Goal: Task Accomplishment & Management: Complete application form

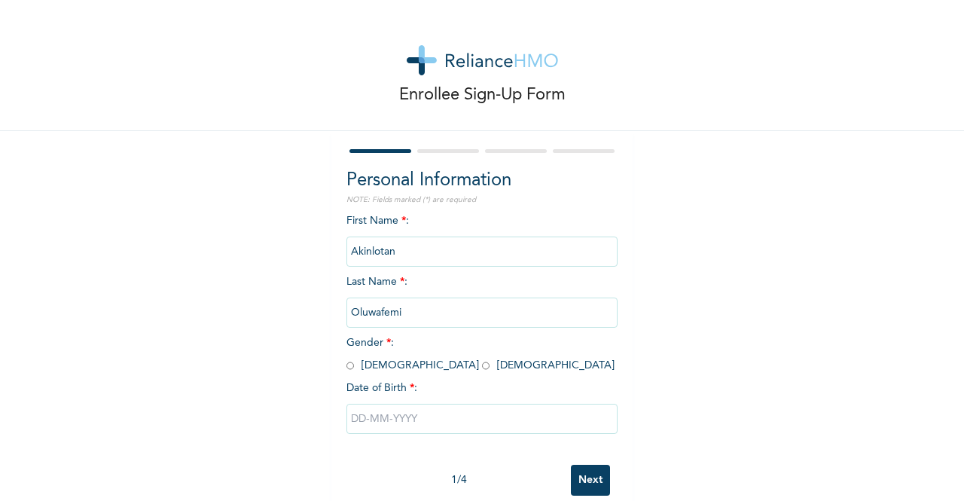
click at [347, 374] on div "First Name * : [PERSON_NAME] Last Name * : [PERSON_NAME] Gender * : [DEMOGRAPHI…" at bounding box center [482, 335] width 271 height 244
click at [347, 368] on input "radio" at bounding box center [351, 366] width 8 height 14
radio input "true"
click at [396, 412] on input "text" at bounding box center [482, 419] width 271 height 30
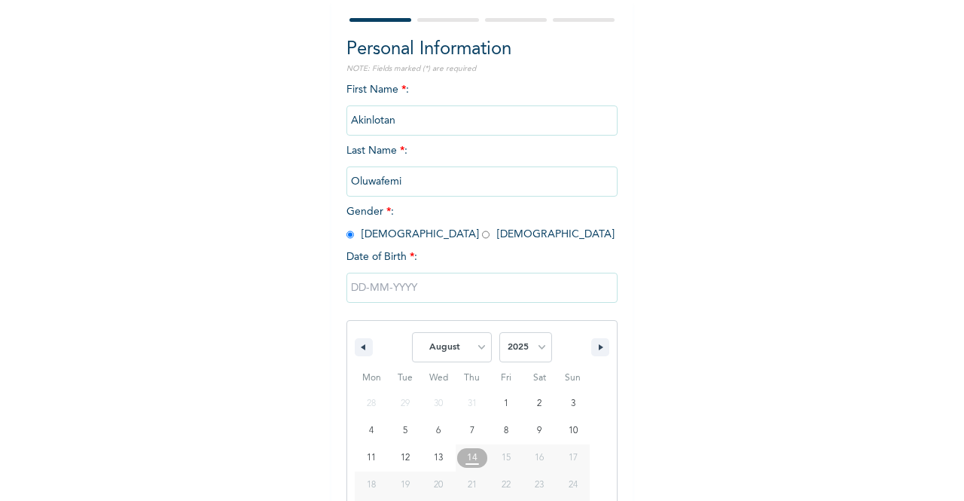
scroll to position [185, 0]
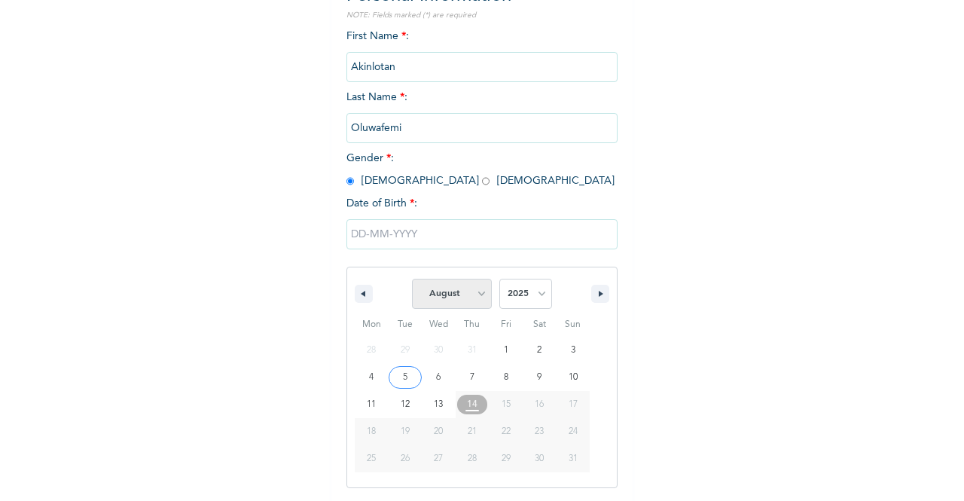
click at [454, 305] on select "January February March April May June July August September October November De…" at bounding box center [452, 294] width 80 height 30
click at [412, 280] on select "January February March April May June July August September October November De…" at bounding box center [452, 294] width 80 height 30
select select "7"
click at [530, 293] on select "2025 2024 2023 2022 2021 2020 2019 2018 2017 2016 2015 2014 2013 2012 2011 2010…" at bounding box center [525, 294] width 53 height 30
select select "1997"
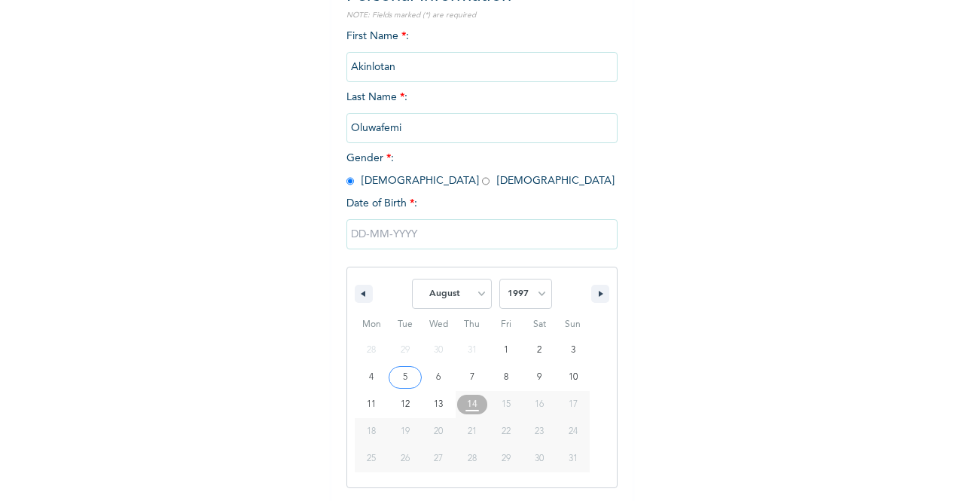
click at [499, 280] on select "2025 2024 2023 2022 2021 2020 2019 2018 2017 2016 2015 2014 2013 2012 2011 2010…" at bounding box center [525, 294] width 53 height 30
click at [464, 295] on select "January February March April May June July August September October November De…" at bounding box center [452, 294] width 80 height 30
select select "8"
click at [412, 280] on select "January February March April May June July August September October November De…" at bounding box center [452, 294] width 80 height 30
type input "[DATE]"
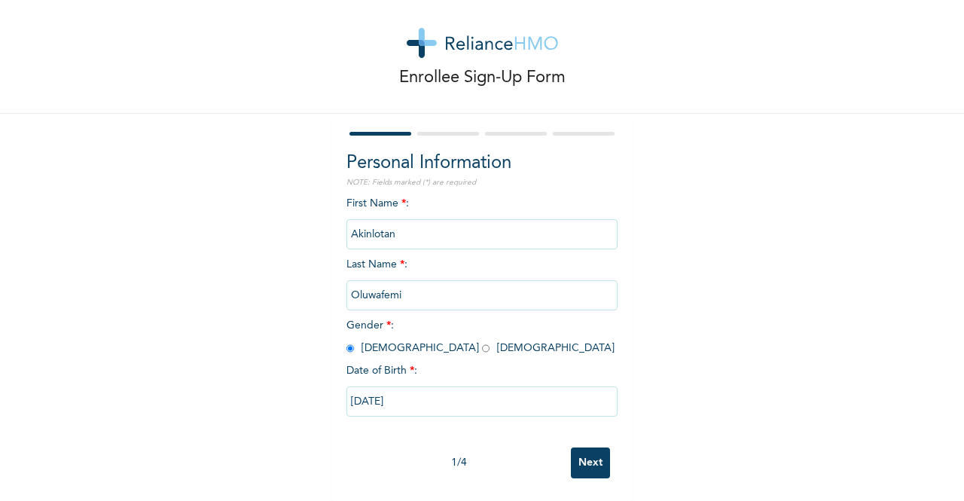
scroll to position [30, 0]
click at [578, 455] on input "Next" at bounding box center [590, 463] width 39 height 31
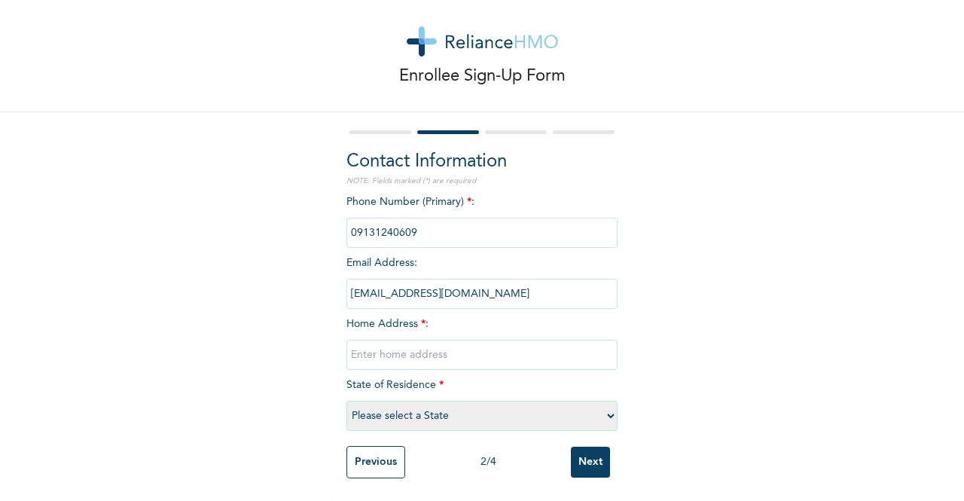
click at [391, 343] on input "text" at bounding box center [482, 355] width 271 height 30
type input "[STREET_ADDRESS]"
select select "25"
click at [579, 451] on input "Next" at bounding box center [590, 462] width 39 height 31
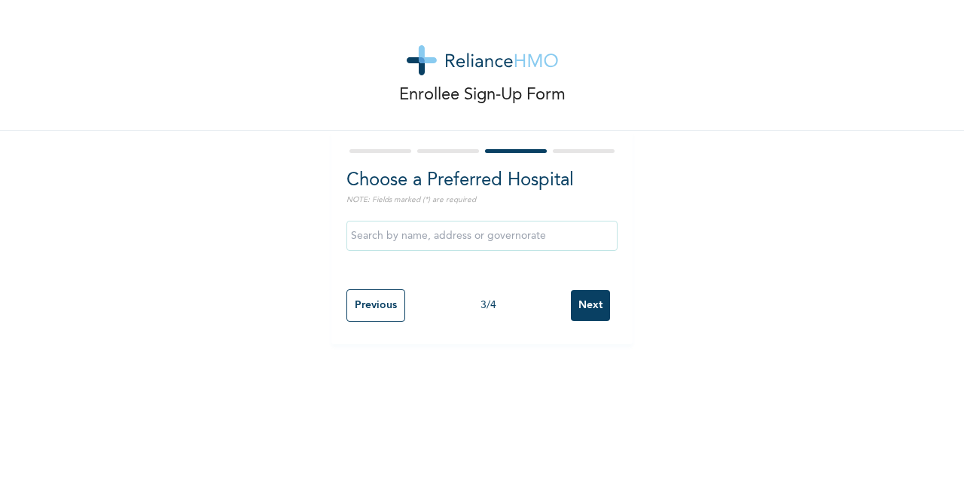
click at [458, 238] on input "text" at bounding box center [482, 236] width 271 height 30
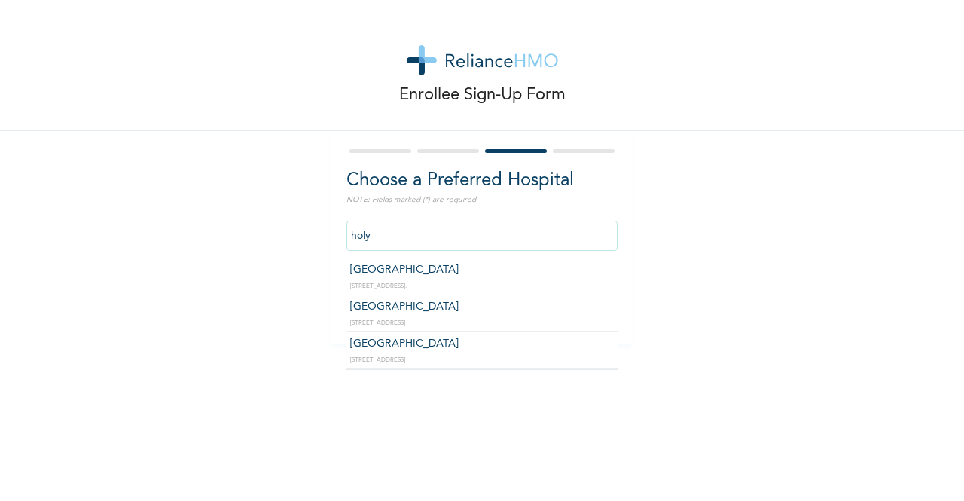
type input "[GEOGRAPHIC_DATA]"
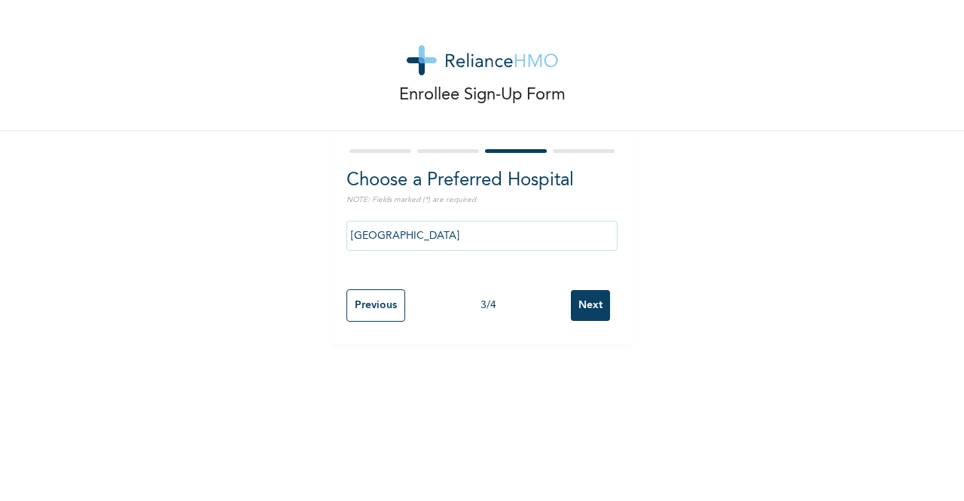
click at [592, 308] on input "Next" at bounding box center [590, 305] width 39 height 31
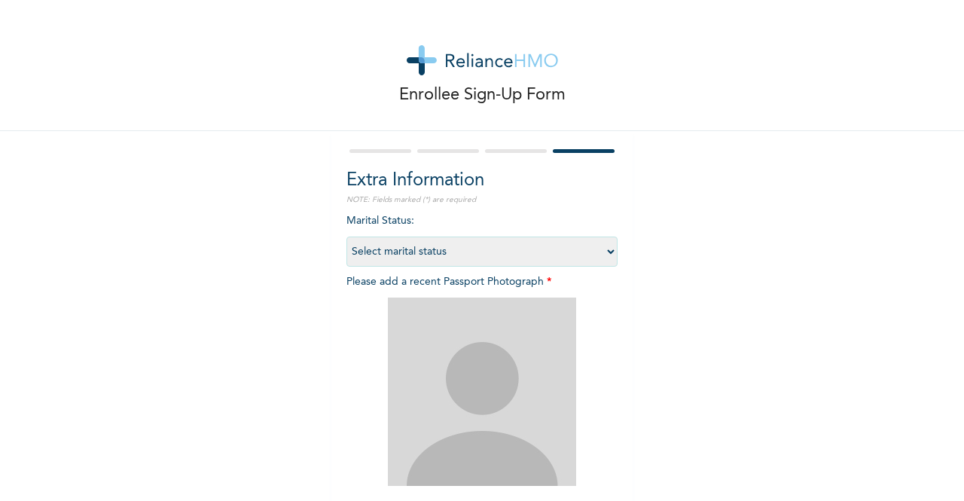
click at [593, 253] on select "Select marital status [DEMOGRAPHIC_DATA] Married [DEMOGRAPHIC_DATA] Widow/[DEMO…" at bounding box center [482, 252] width 271 height 30
select select "1"
click at [347, 237] on select "Select marital status [DEMOGRAPHIC_DATA] Married [DEMOGRAPHIC_DATA] Widow/[DEMO…" at bounding box center [482, 252] width 271 height 30
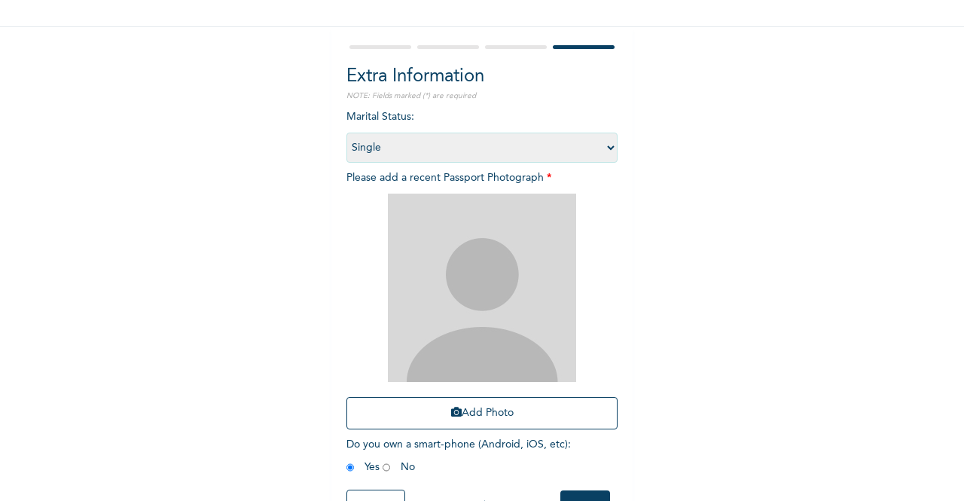
scroll to position [117, 0]
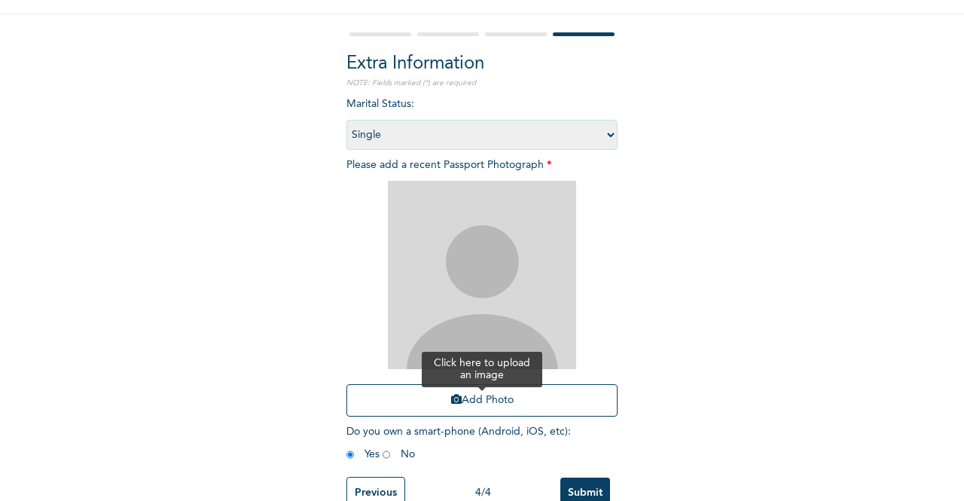
click at [486, 390] on button "Add Photo" at bounding box center [482, 400] width 271 height 32
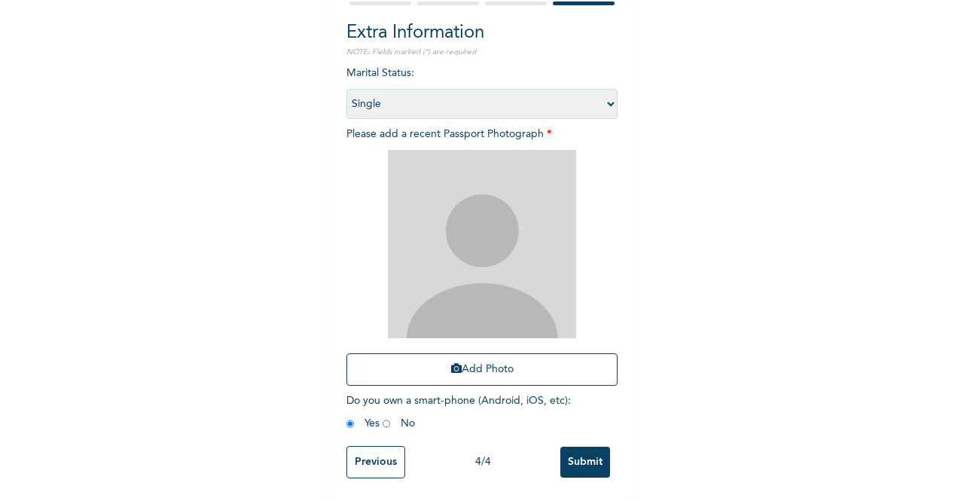
click at [573, 456] on input "Submit" at bounding box center [586, 462] width 50 height 31
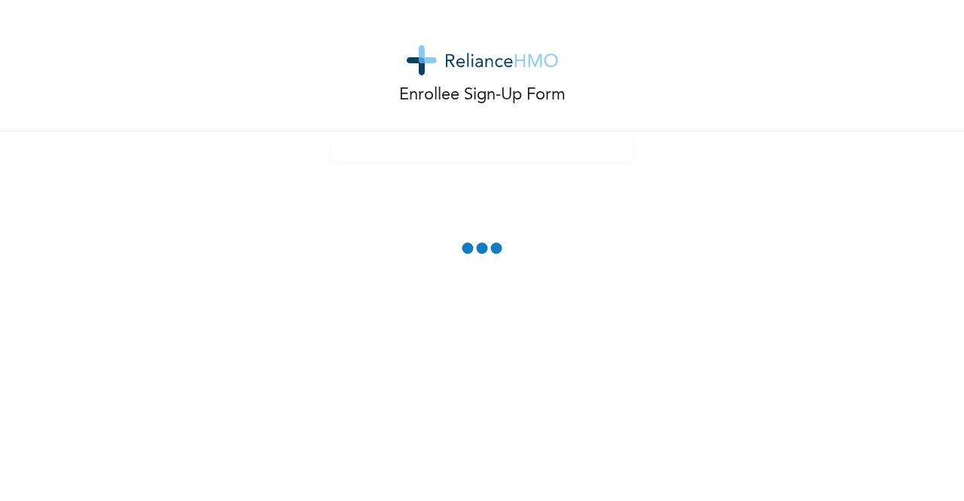
scroll to position [0, 0]
click at [665, 217] on div "Enrollee Sign-Up Form" at bounding box center [482, 250] width 964 height 501
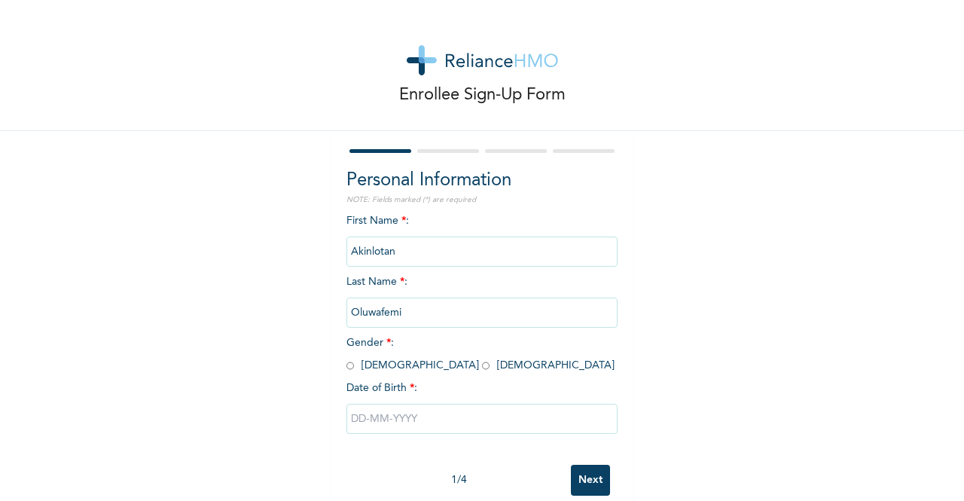
click at [347, 368] on input "radio" at bounding box center [351, 366] width 8 height 14
radio input "true"
click at [377, 424] on input "text" at bounding box center [482, 419] width 271 height 30
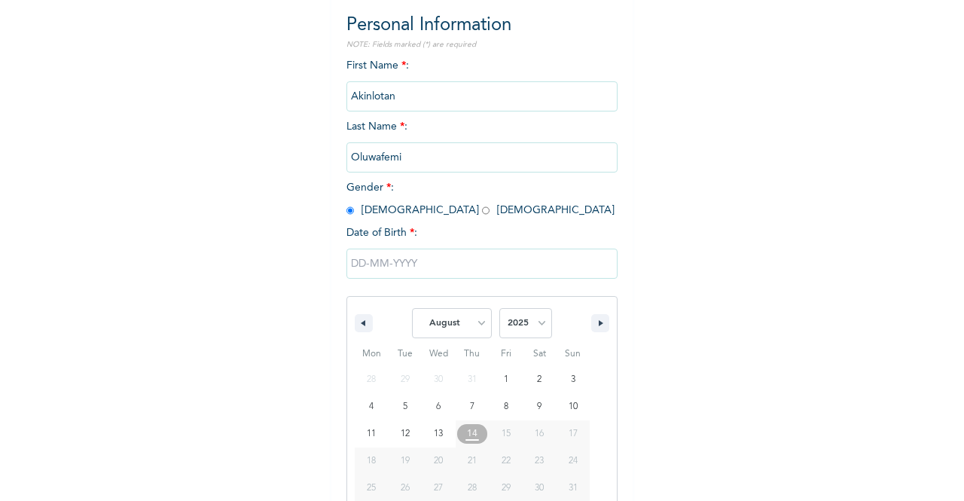
scroll to position [185, 0]
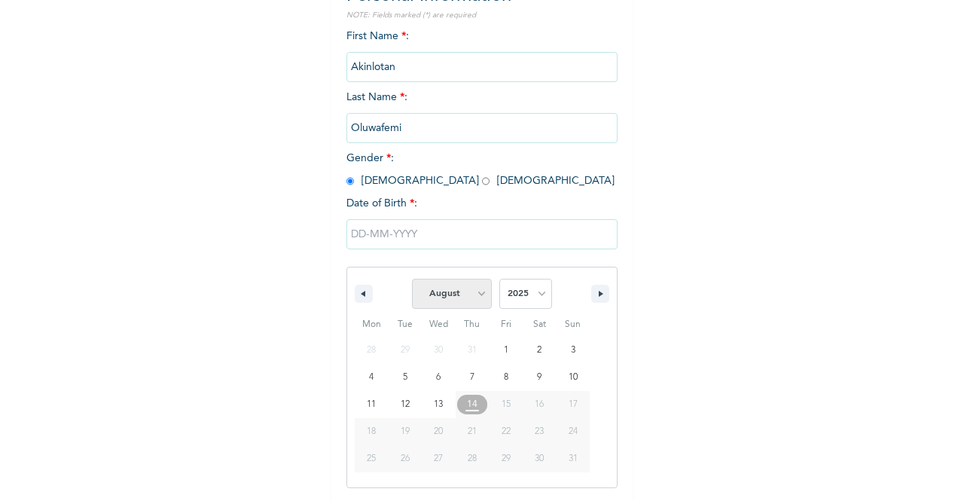
click at [457, 303] on select "January February March April May June July August September October November De…" at bounding box center [452, 294] width 80 height 30
click at [412, 280] on select "January February March April May June July August September October November De…" at bounding box center [452, 294] width 80 height 30
click at [473, 295] on select "January February March April May June July August September October November De…" at bounding box center [452, 294] width 80 height 30
click at [412, 280] on select "January February March April May June July August September October November De…" at bounding box center [452, 294] width 80 height 30
select select "7"
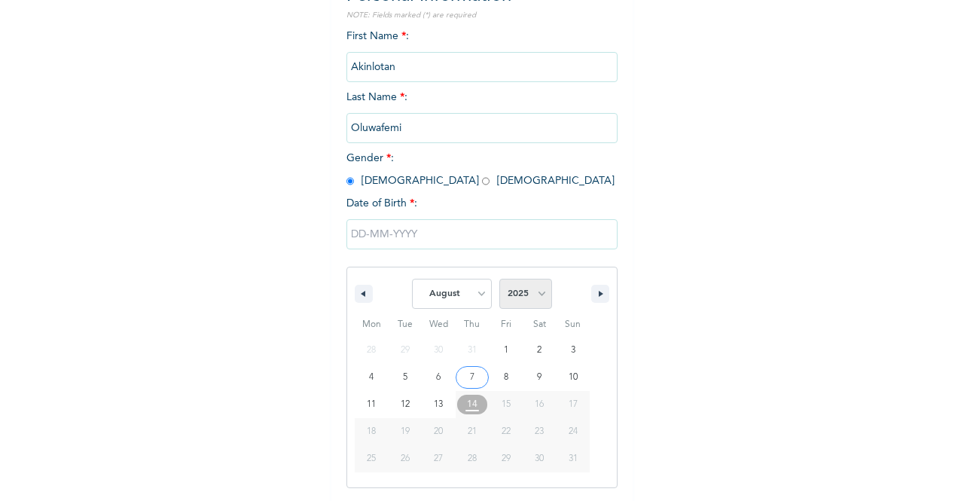
click at [518, 304] on select "2025 2024 2023 2022 2021 2020 2019 2018 2017 2016 2015 2014 2013 2012 2011 2010…" at bounding box center [525, 294] width 53 height 30
select select "1997"
click at [499, 280] on select "2025 2024 2023 2022 2021 2020 2019 2018 2017 2016 2015 2014 2013 2012 2011 2010…" at bounding box center [525, 294] width 53 height 30
click at [472, 296] on select "January February March April May June July August September October November De…" at bounding box center [452, 294] width 80 height 30
select select "8"
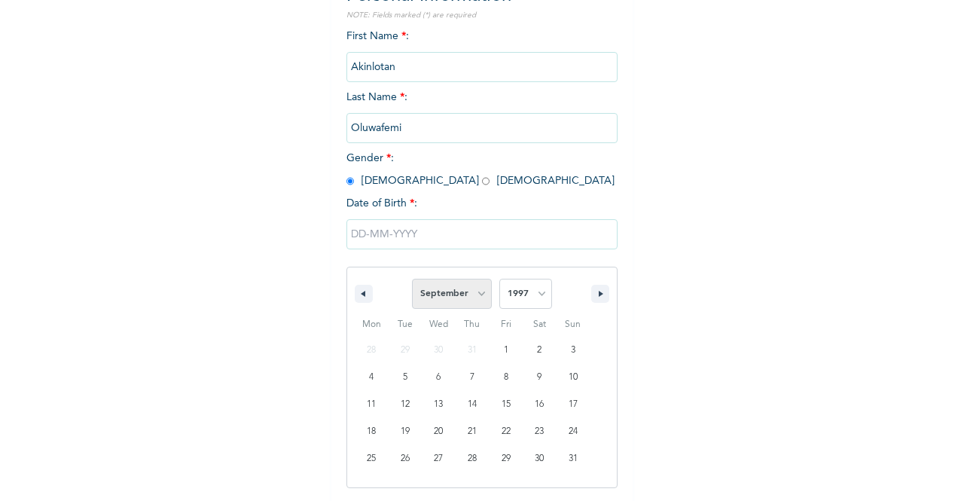
click at [412, 280] on select "January February March April May June July August September October November De…" at bounding box center [452, 294] width 80 height 30
type input "[DATE]"
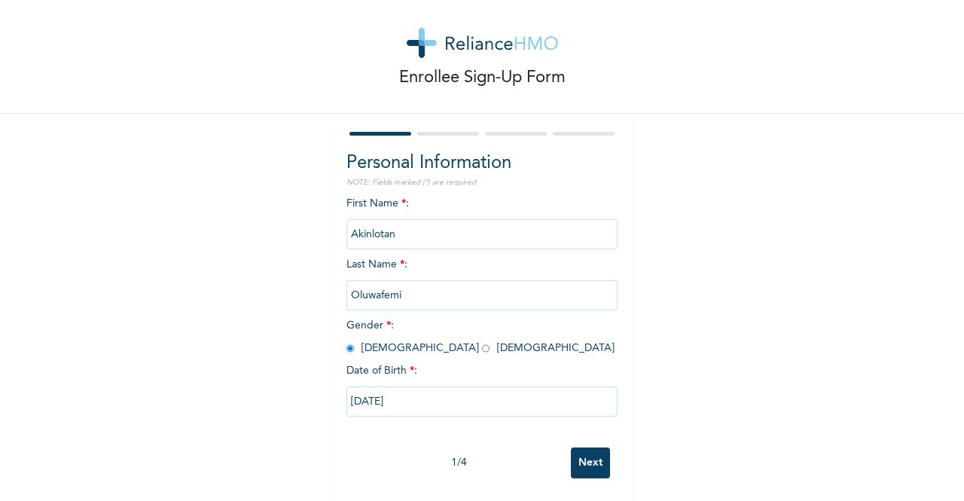
click at [591, 449] on input "Next" at bounding box center [590, 463] width 39 height 31
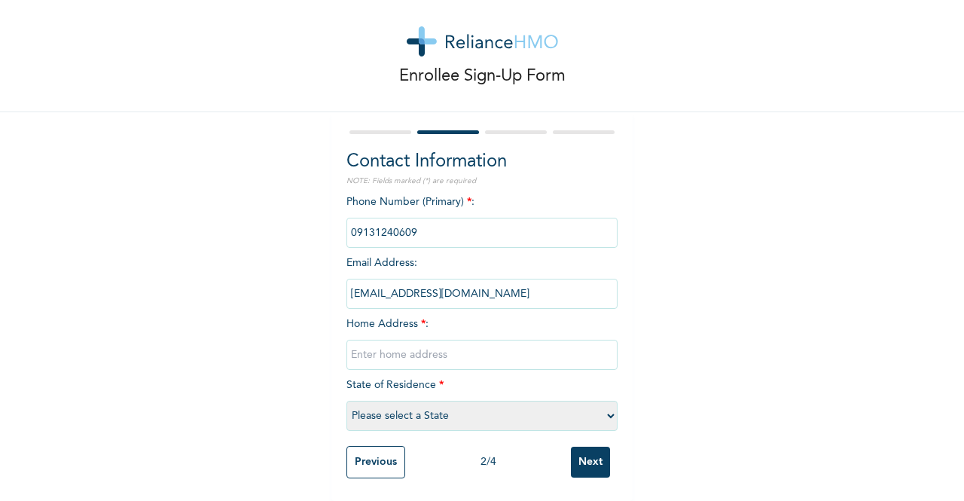
click at [466, 344] on input "text" at bounding box center [482, 355] width 271 height 30
type input "[STREET_ADDRESS]"
select select "25"
click at [579, 451] on input "Next" at bounding box center [590, 462] width 39 height 31
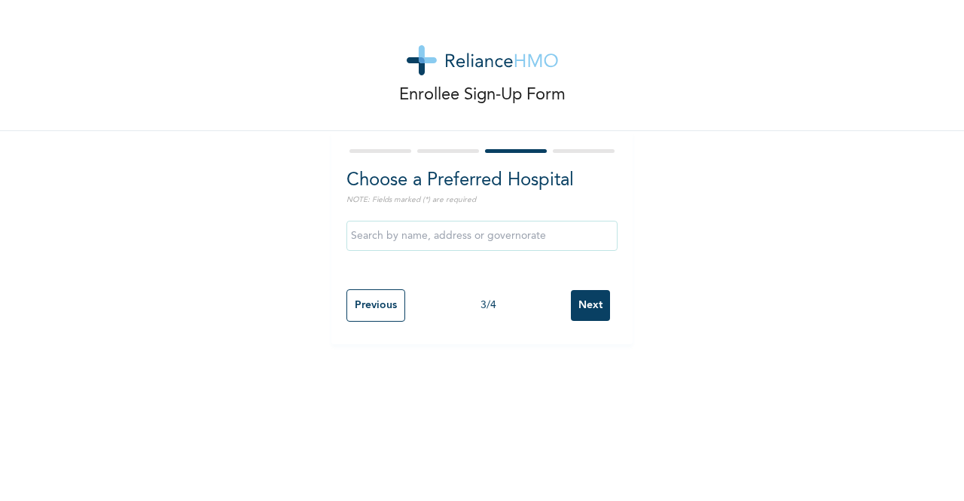
scroll to position [0, 0]
click at [490, 236] on input "text" at bounding box center [482, 236] width 271 height 30
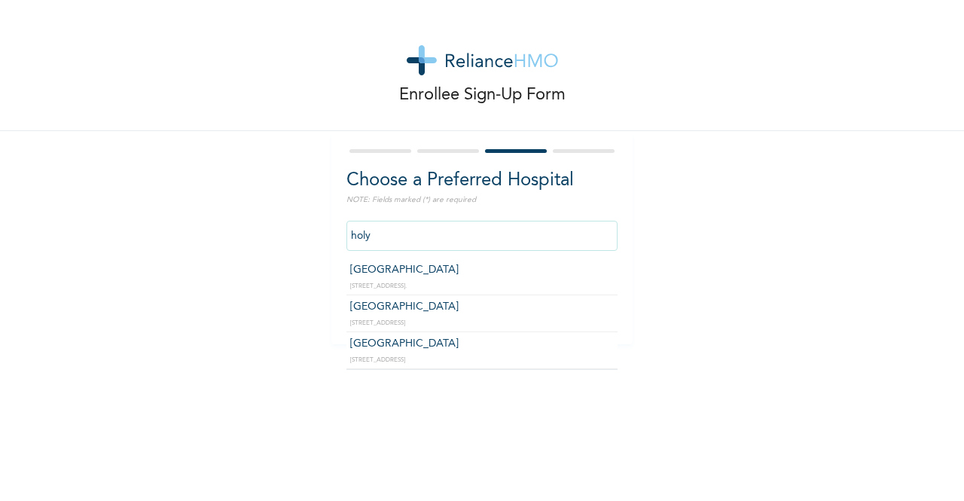
type input "[GEOGRAPHIC_DATA]"
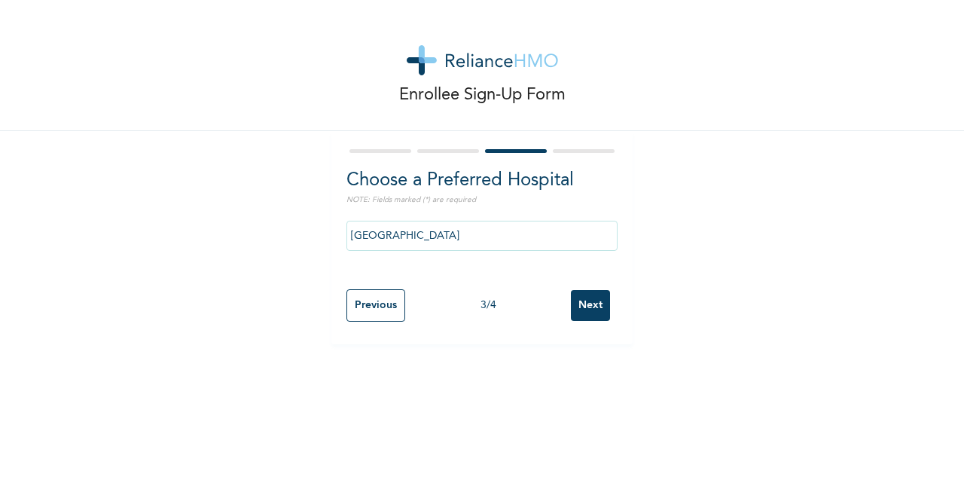
click at [573, 298] on input "Next" at bounding box center [590, 305] width 39 height 31
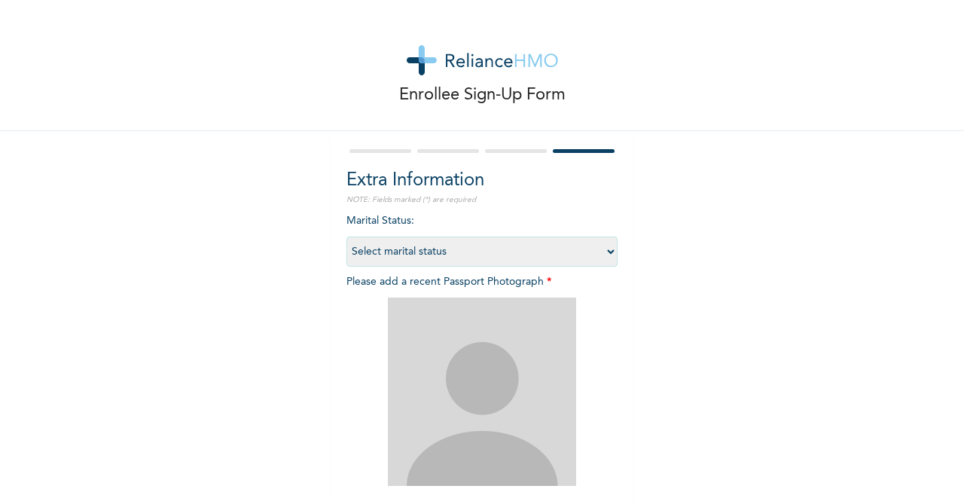
click at [565, 249] on select "Select marital status [DEMOGRAPHIC_DATA] Married [DEMOGRAPHIC_DATA] Widow/[DEMO…" at bounding box center [482, 252] width 271 height 30
select select "1"
click at [347, 237] on select "Select marital status [DEMOGRAPHIC_DATA] Married [DEMOGRAPHIC_DATA] Widow/[DEMO…" at bounding box center [482, 252] width 271 height 30
click at [492, 338] on img at bounding box center [482, 392] width 188 height 188
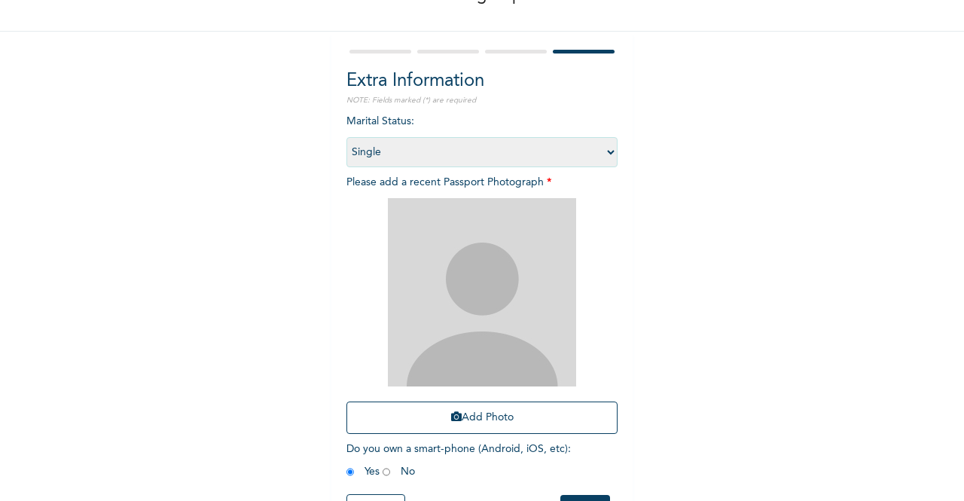
scroll to position [100, 0]
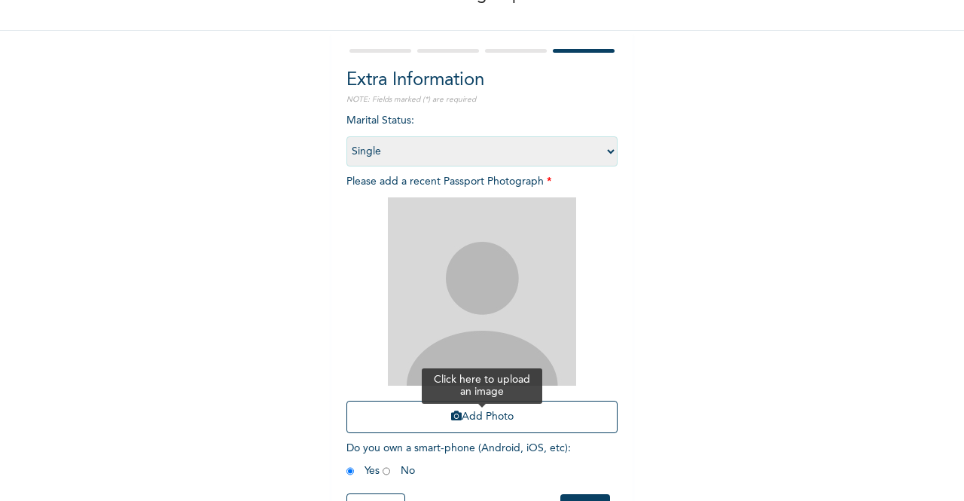
click at [533, 411] on button "Add Photo" at bounding box center [482, 417] width 271 height 32
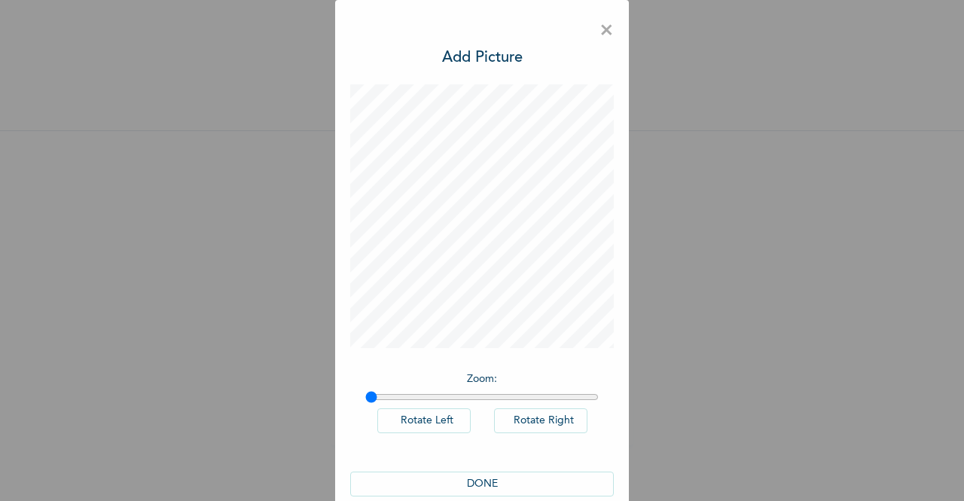
scroll to position [0, 0]
click at [530, 480] on button "DONE" at bounding box center [482, 484] width 264 height 25
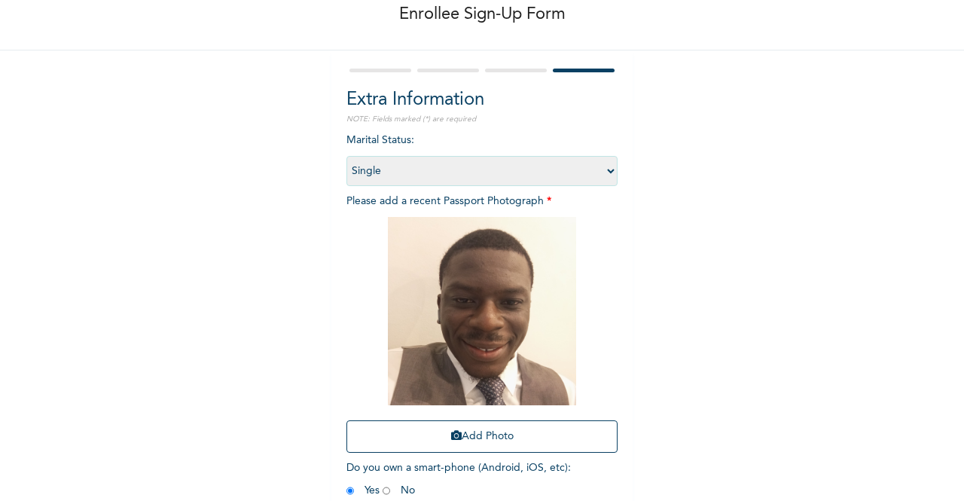
scroll to position [160, 0]
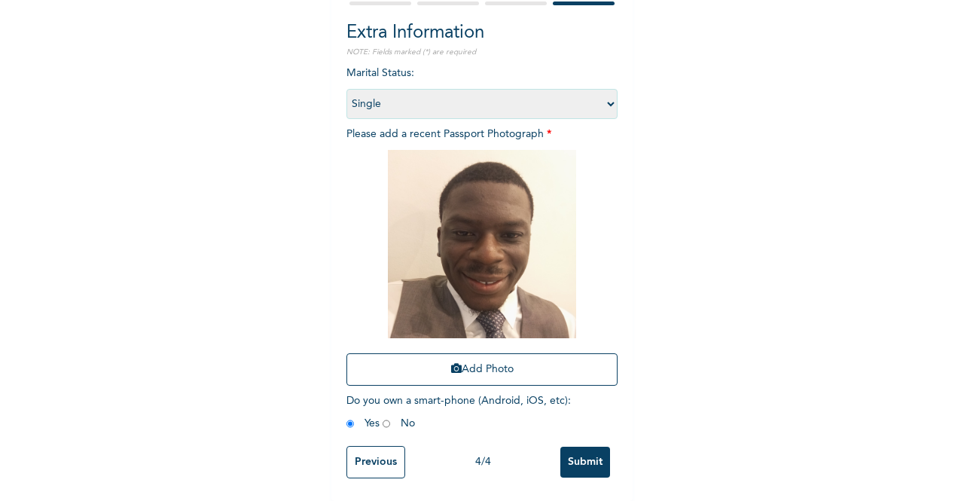
click at [576, 447] on input "Submit" at bounding box center [586, 462] width 50 height 31
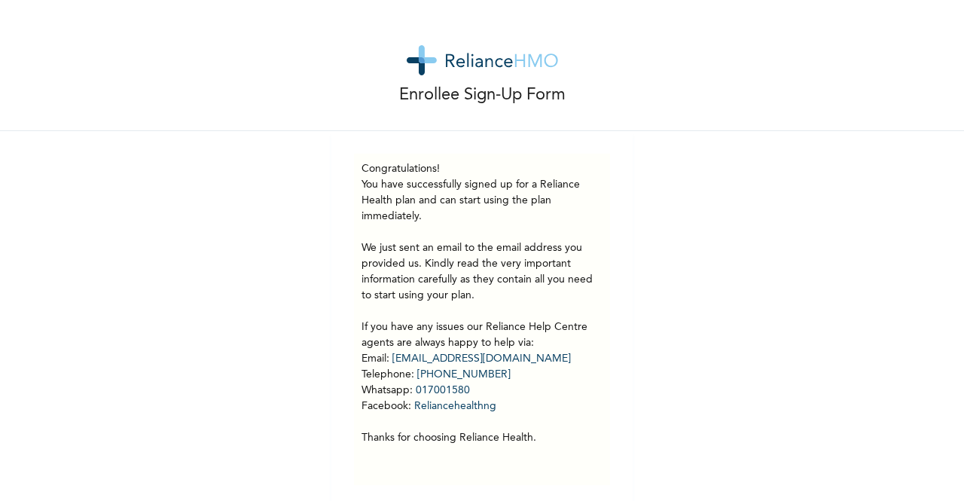
scroll to position [18, 0]
